Goal: Task Accomplishment & Management: Complete application form

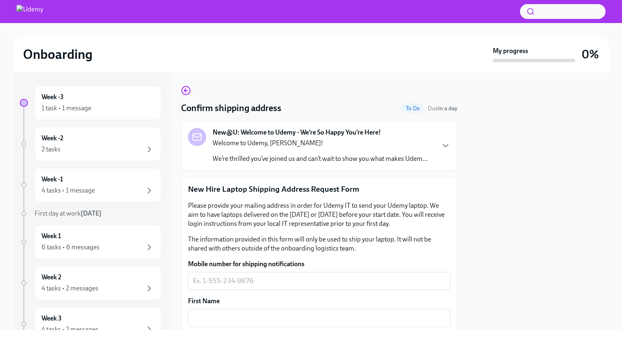
click at [298, 154] on p "We’re thrilled you’ve joined us and can’t wait to show you what makes Udem..." at bounding box center [320, 158] width 215 height 9
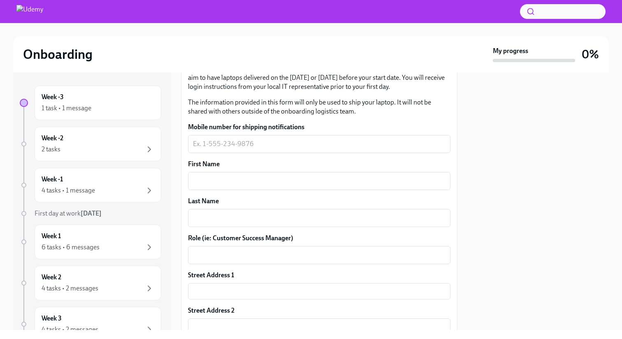
scroll to position [392, 0]
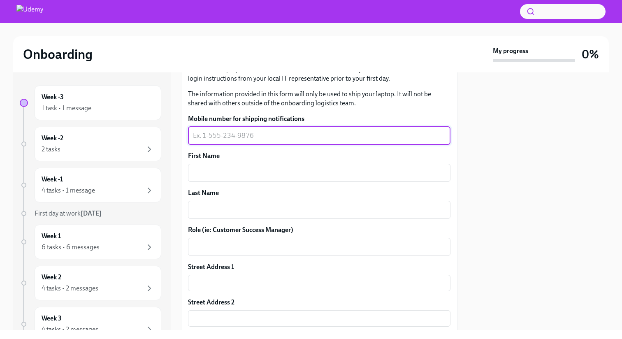
click at [299, 141] on textarea "Mobile number for shipping notifications" at bounding box center [319, 136] width 252 height 10
type textarea "3035643271"
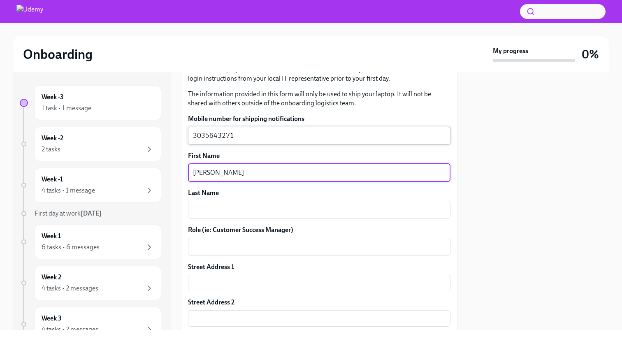
type textarea "[PERSON_NAME]"
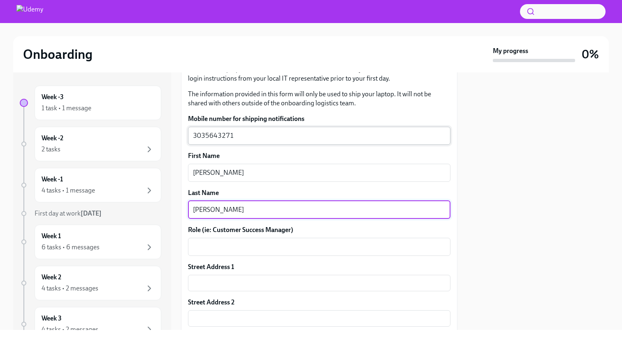
type textarea "[PERSON_NAME]"
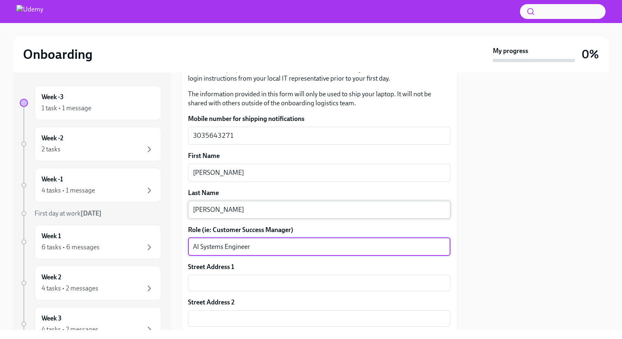
type textarea "AI Systems Engineer"
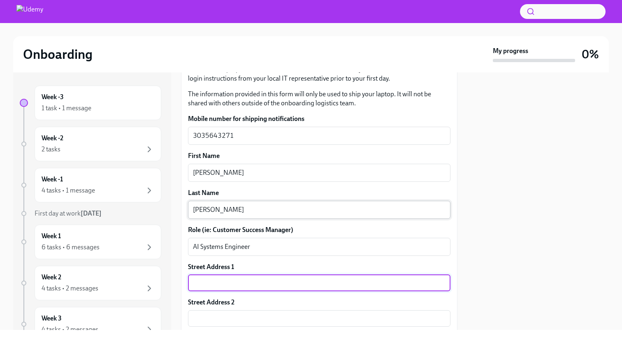
scroll to position [396, 0]
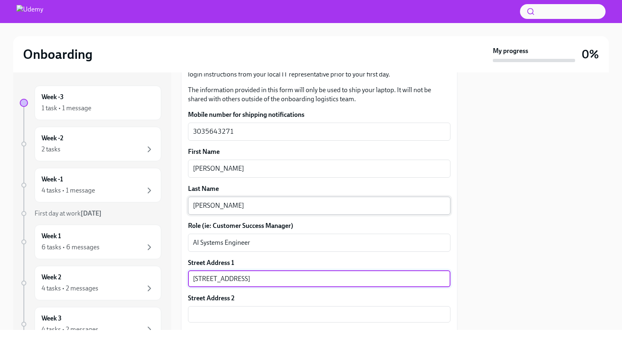
type input "[STREET_ADDRESS]"
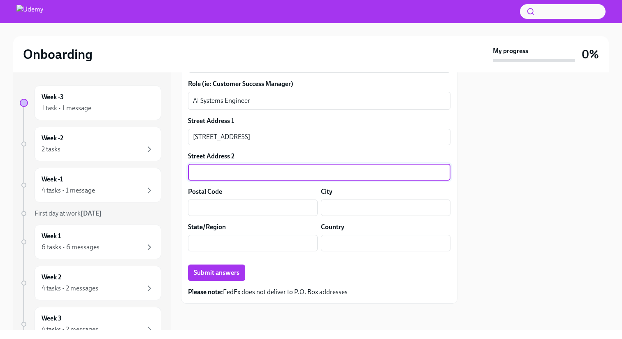
type input "D"
type input "2"
type input "APT 203"
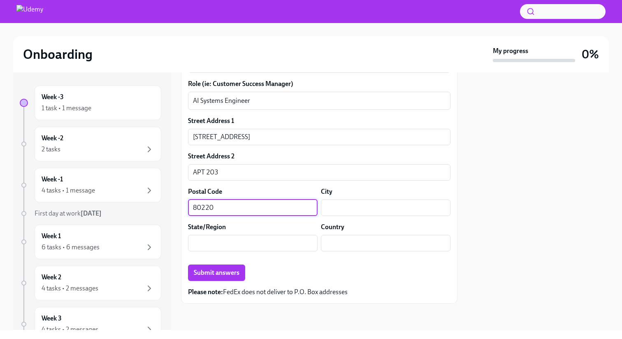
type input "80220"
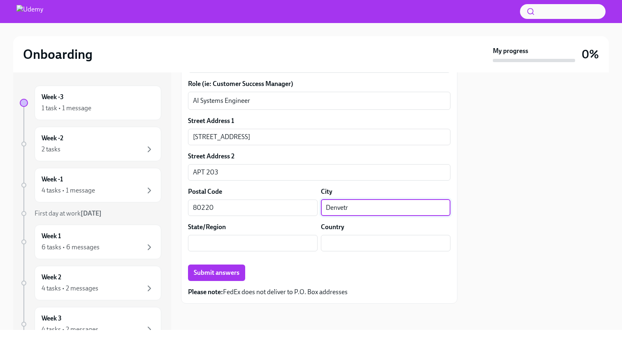
type input "Denvetr"
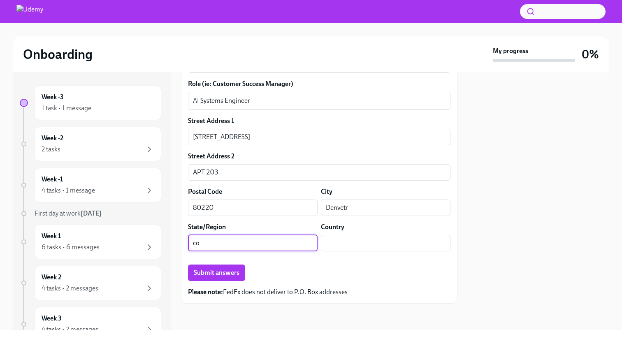
type input "c"
type input "CO"
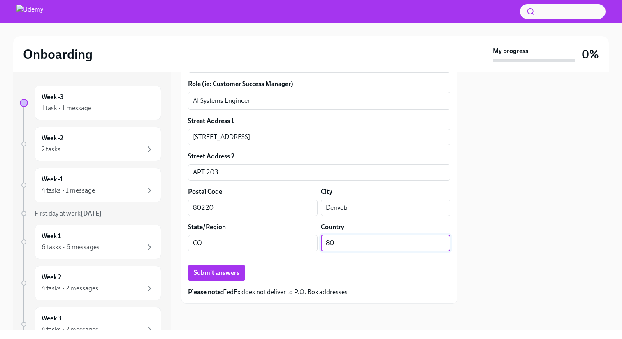
type input "8"
type input "[GEOGRAPHIC_DATA]"
click at [223, 269] on span "Submit answers" at bounding box center [217, 273] width 46 height 8
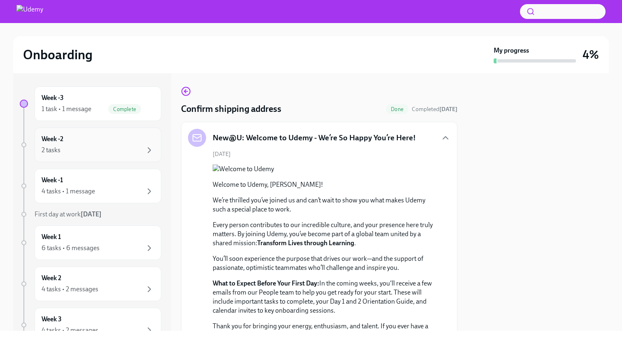
scroll to position [0, 0]
click at [114, 143] on div "Week -2 2 tasks" at bounding box center [98, 144] width 113 height 21
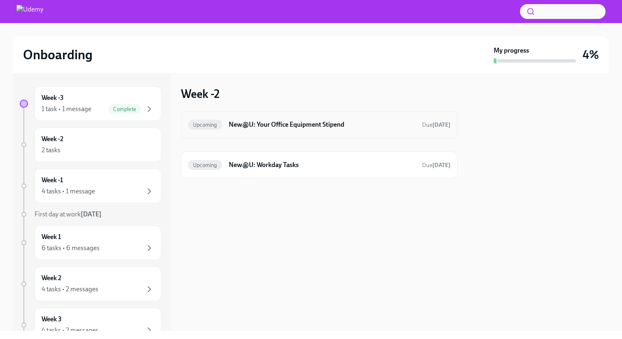
click at [363, 125] on h6 "New@U: Your Office Equipment Stipend" at bounding box center [322, 124] width 187 height 9
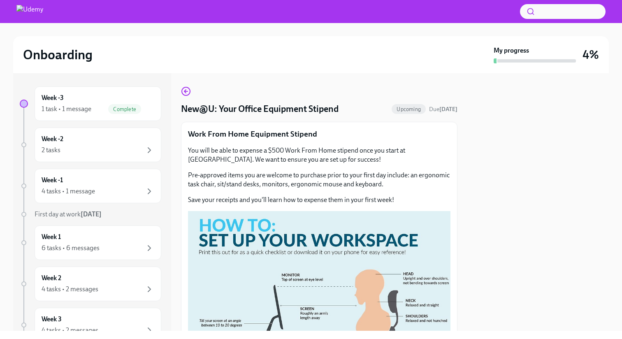
click at [298, 157] on p "You will be able to expense a $500 Work From Home stipend once you start at [GE…" at bounding box center [319, 155] width 262 height 18
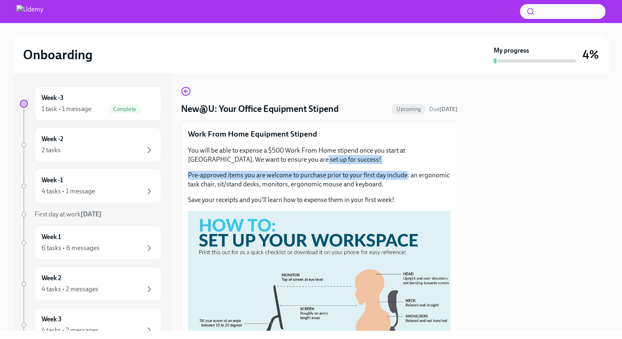
drag, startPoint x: 298, startPoint y: 157, endPoint x: 399, endPoint y: 177, distance: 103.1
click at [399, 177] on div "You will be able to expense a $500 Work From Home stipend once you start at [GE…" at bounding box center [319, 175] width 262 height 58
click at [399, 177] on p "Pre-approved items you are welcome to purchase prior to your first day include:…" at bounding box center [319, 180] width 262 height 18
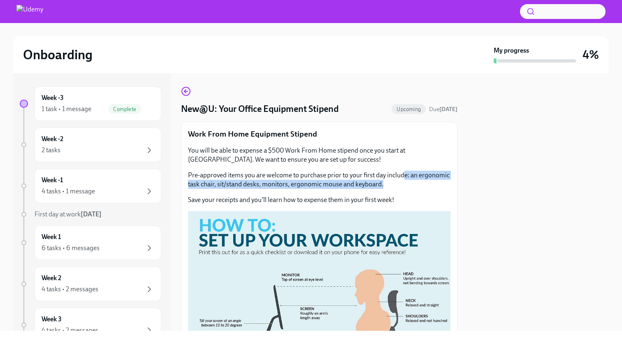
drag, startPoint x: 405, startPoint y: 177, endPoint x: 262, endPoint y: 187, distance: 143.0
click at [262, 187] on p "Pre-approved items you are welcome to purchase prior to your first day include:…" at bounding box center [319, 180] width 262 height 18
click at [265, 186] on p "Pre-approved items you are welcome to purchase prior to your first day include:…" at bounding box center [319, 180] width 262 height 18
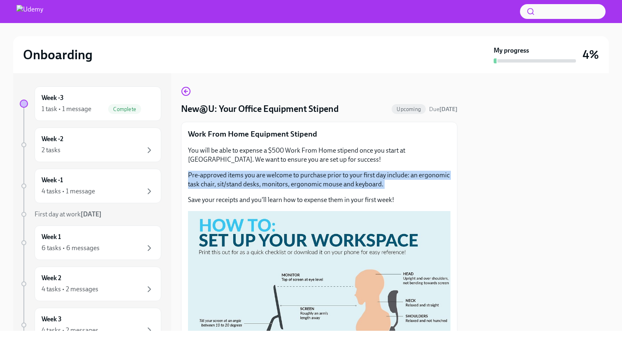
click at [253, 176] on p "Pre-approved items you are welcome to purchase prior to your first day include:…" at bounding box center [319, 180] width 262 height 18
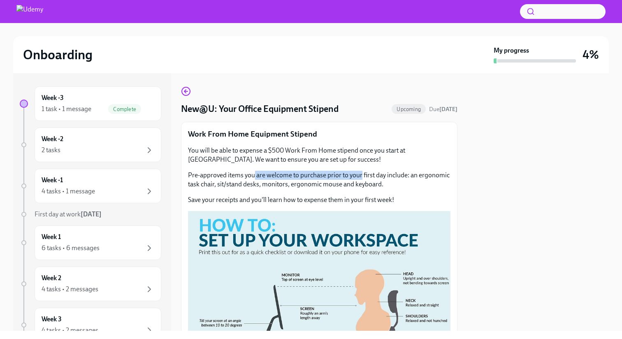
drag, startPoint x: 253, startPoint y: 176, endPoint x: 354, endPoint y: 178, distance: 100.3
click at [354, 178] on p "Pre-approved items you are welcome to purchase prior to your first day include:…" at bounding box center [319, 180] width 262 height 18
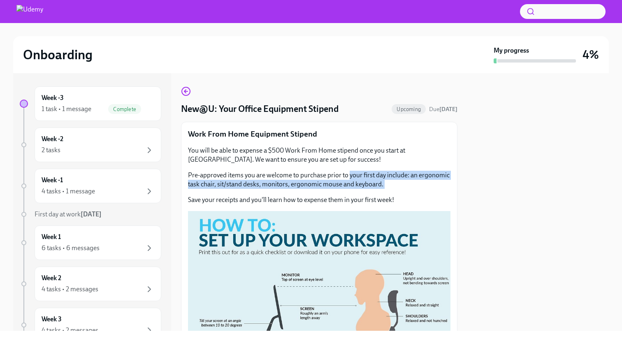
drag, startPoint x: 354, startPoint y: 178, endPoint x: 416, endPoint y: 180, distance: 62.5
click at [416, 180] on p "Pre-approved items you are welcome to purchase prior to your first day include:…" at bounding box center [319, 180] width 262 height 18
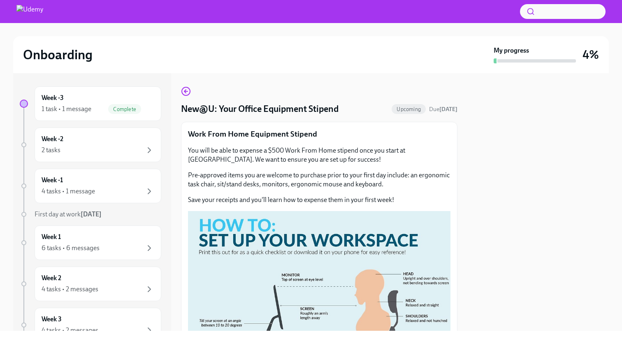
click at [221, 185] on p "Pre-approved items you are welcome to purchase prior to your first day include:…" at bounding box center [319, 180] width 262 height 18
drag, startPoint x: 221, startPoint y: 185, endPoint x: 255, endPoint y: 185, distance: 33.7
click at [255, 185] on p "Pre-approved items you are welcome to purchase prior to your first day include:…" at bounding box center [319, 180] width 262 height 18
click at [278, 182] on p "Pre-approved items you are welcome to purchase prior to your first day include:…" at bounding box center [319, 180] width 262 height 18
